Goal: Find specific page/section: Find specific page/section

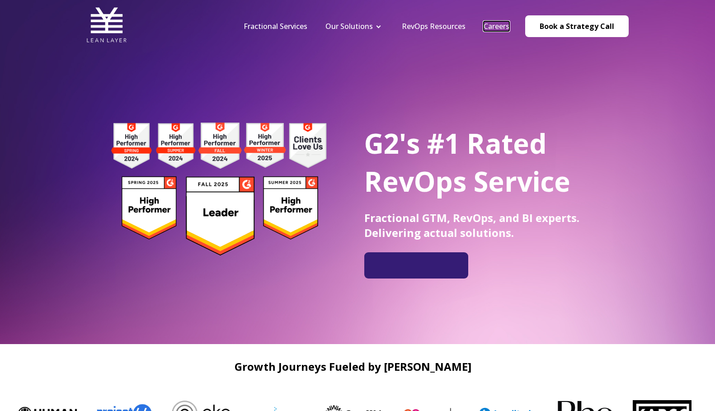
click at [502, 27] on link "Careers" at bounding box center [497, 26] width 26 height 10
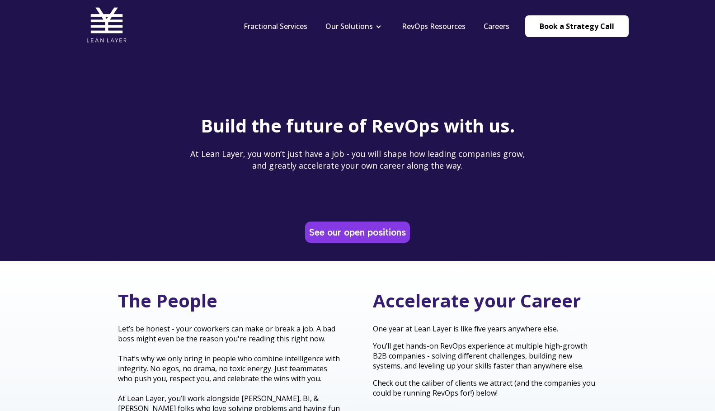
click at [382, 242] on div "See our open positions" at bounding box center [357, 231] width 105 height 21
click at [381, 232] on link "See our open positions" at bounding box center [357, 232] width 101 height 18
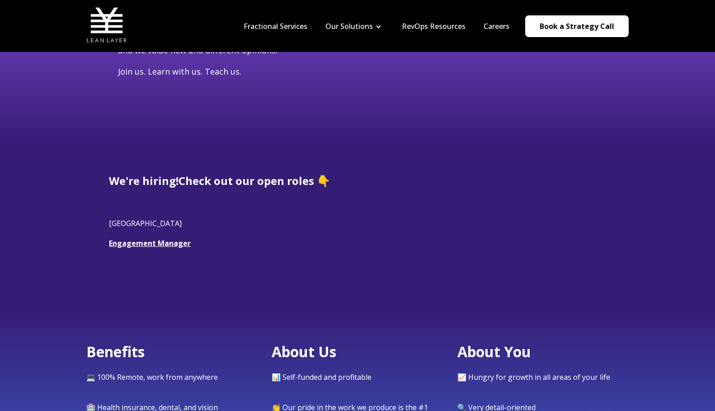
scroll to position [116, 0]
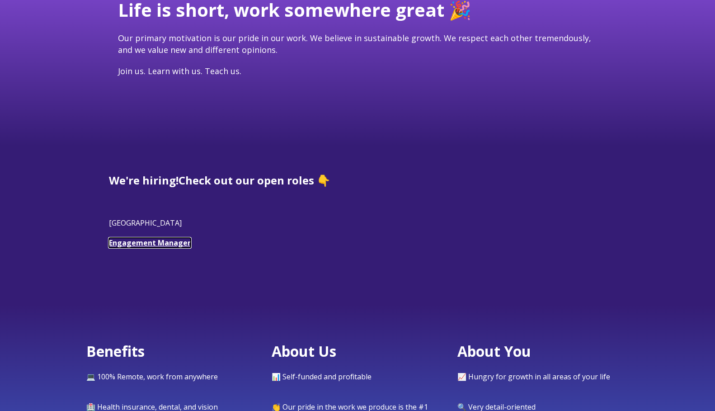
click at [168, 244] on link "Engagement Manager" at bounding box center [150, 243] width 82 height 10
